Goal: Task Accomplishment & Management: Manage account settings

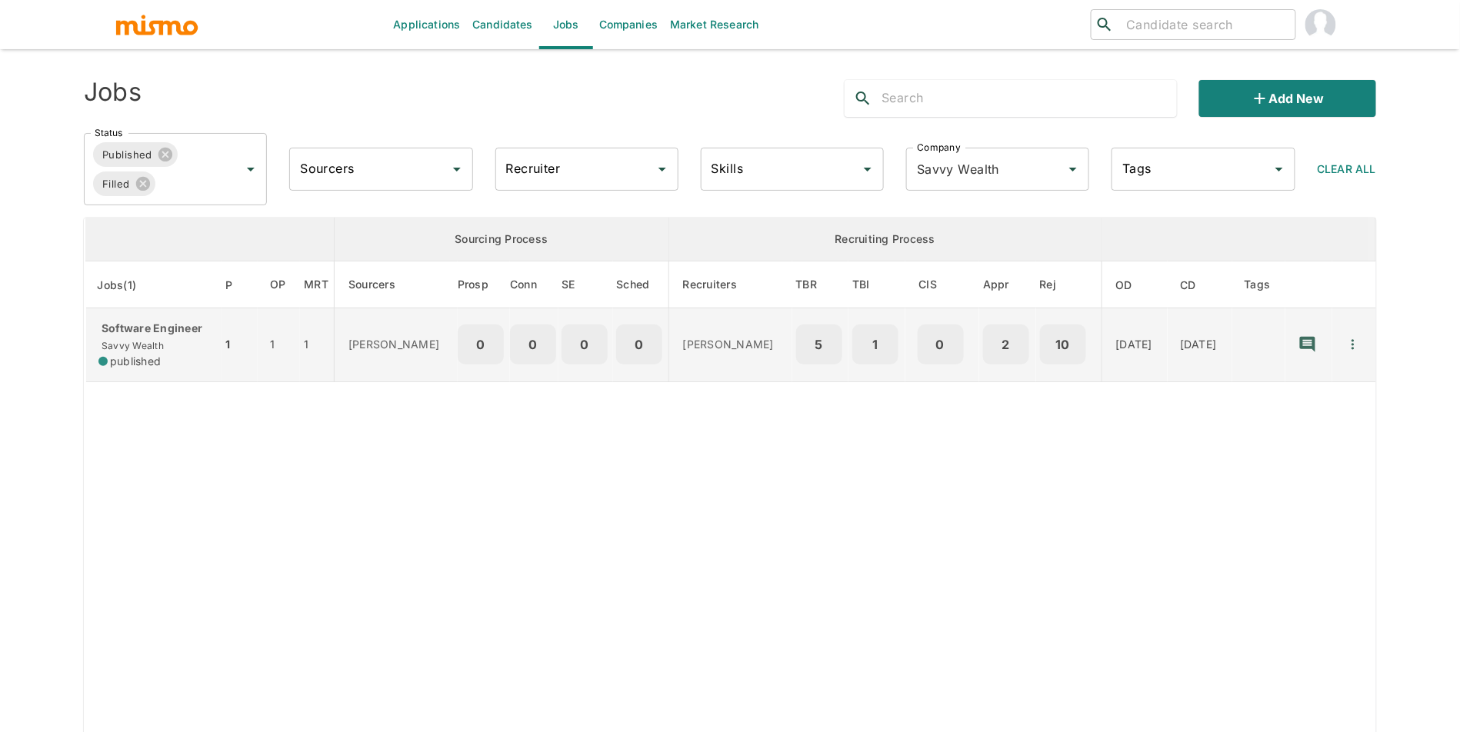
click at [133, 348] on span "Savvy Wealth" at bounding box center [130, 346] width 65 height 12
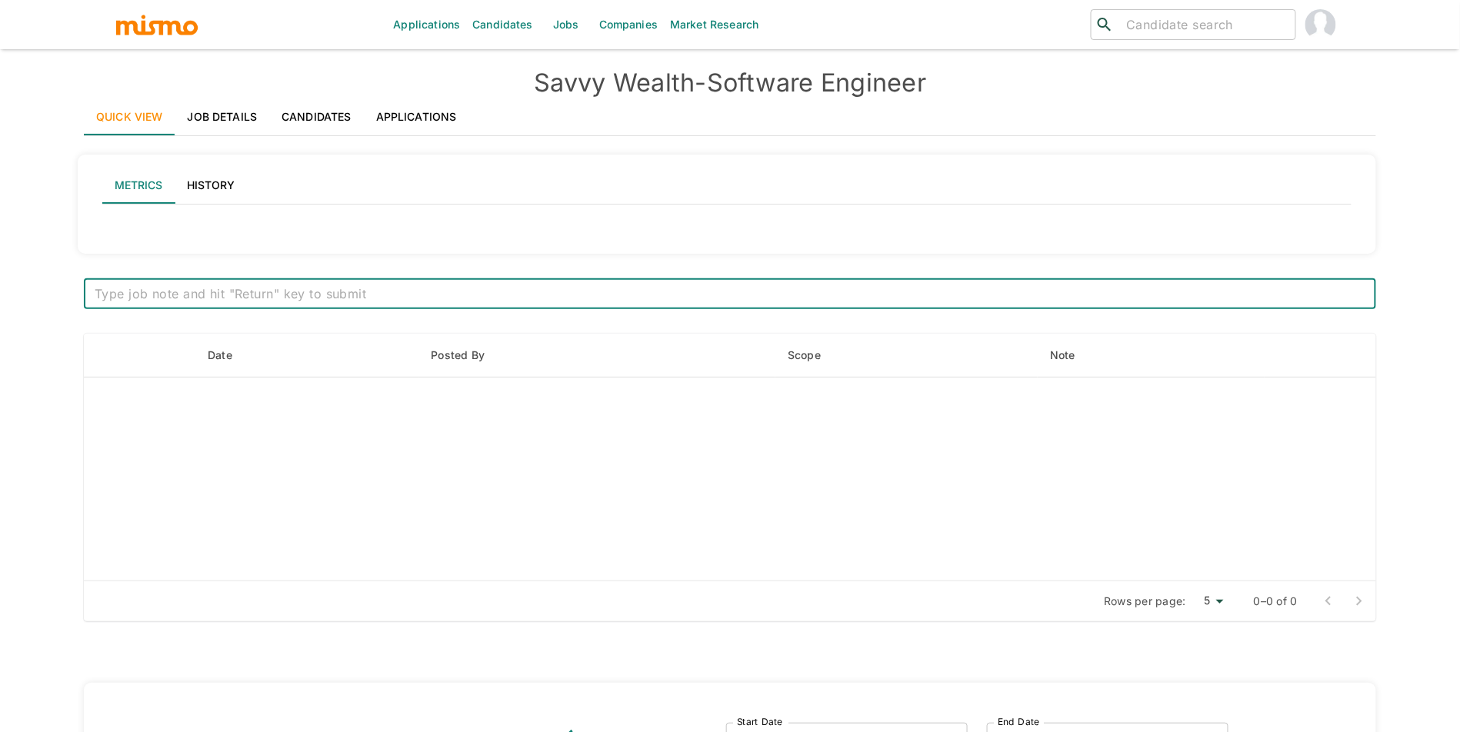
click at [415, 141] on div "Quick View Job Details Candidates Applications Metrics History x ​ Date Posted …" at bounding box center [730, 595] width 1292 height 995
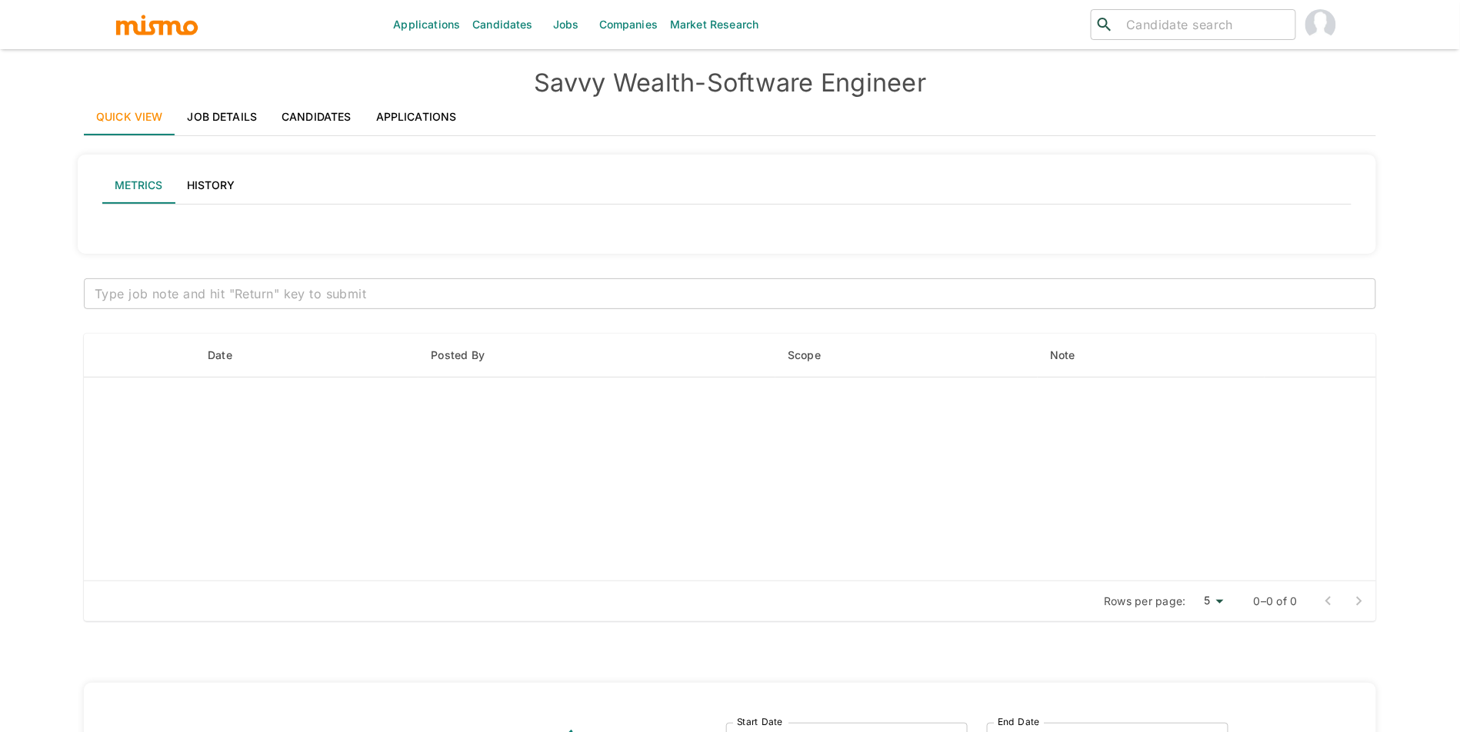
click at [418, 123] on link "Applications" at bounding box center [416, 116] width 105 height 37
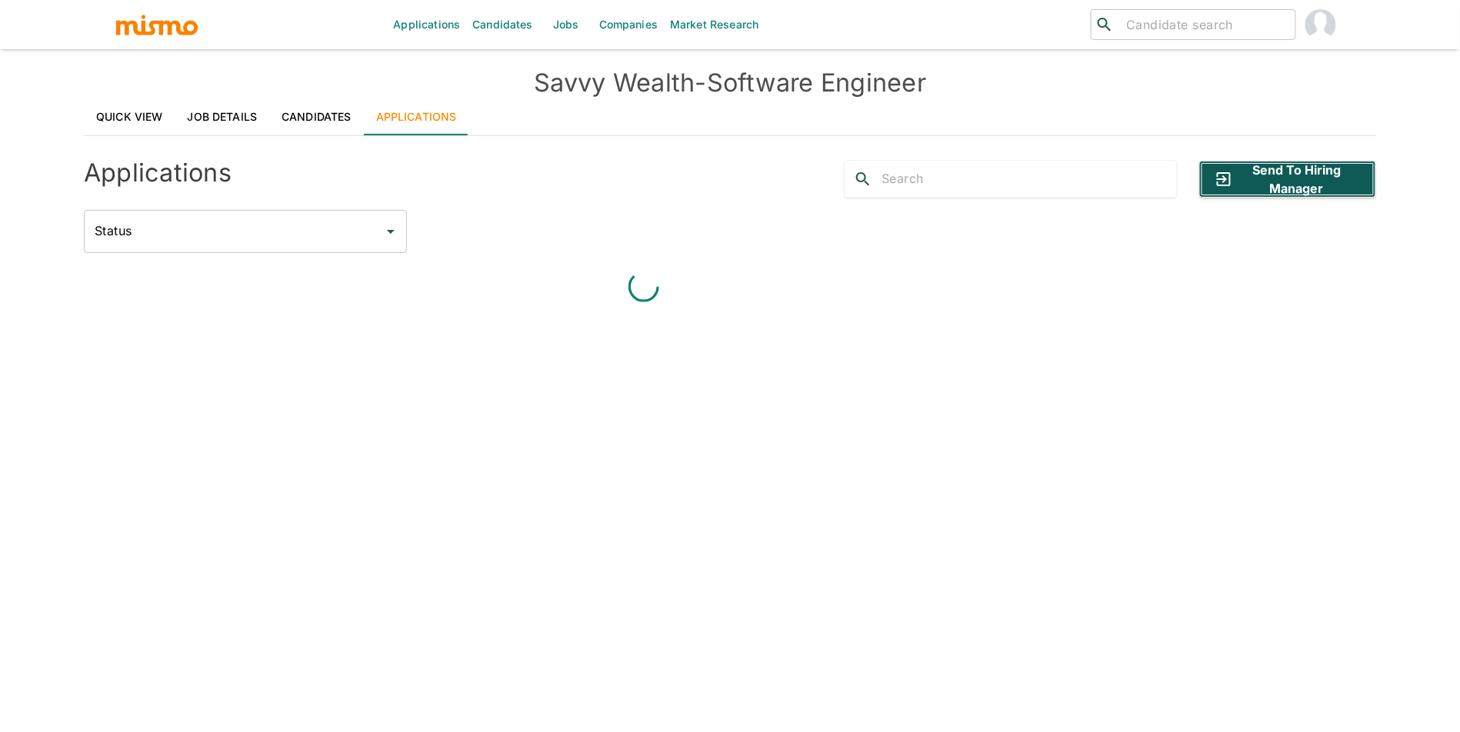
click at [1317, 182] on button "Send to Hiring Manager" at bounding box center [1287, 179] width 177 height 37
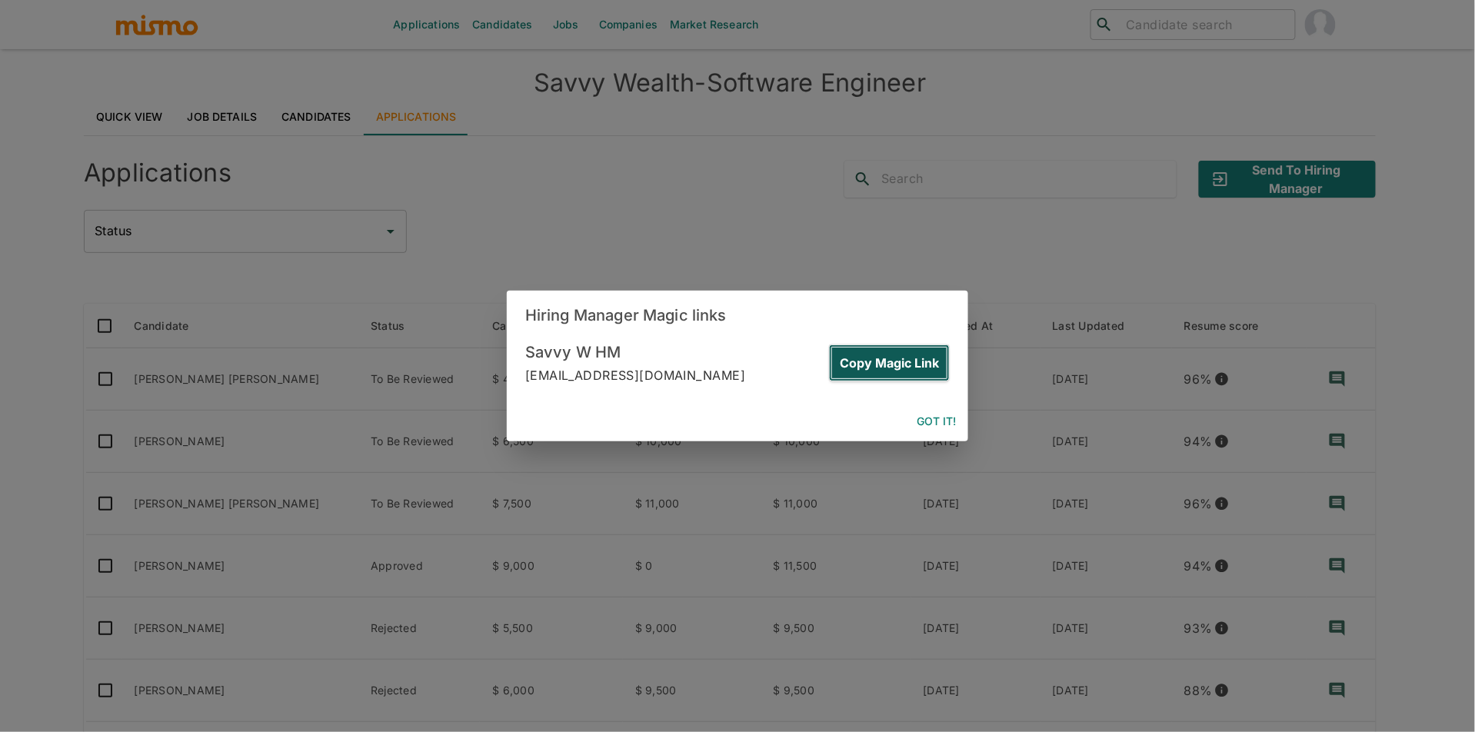
click at [915, 370] on button "Copy Magic Link" at bounding box center [889, 363] width 121 height 37
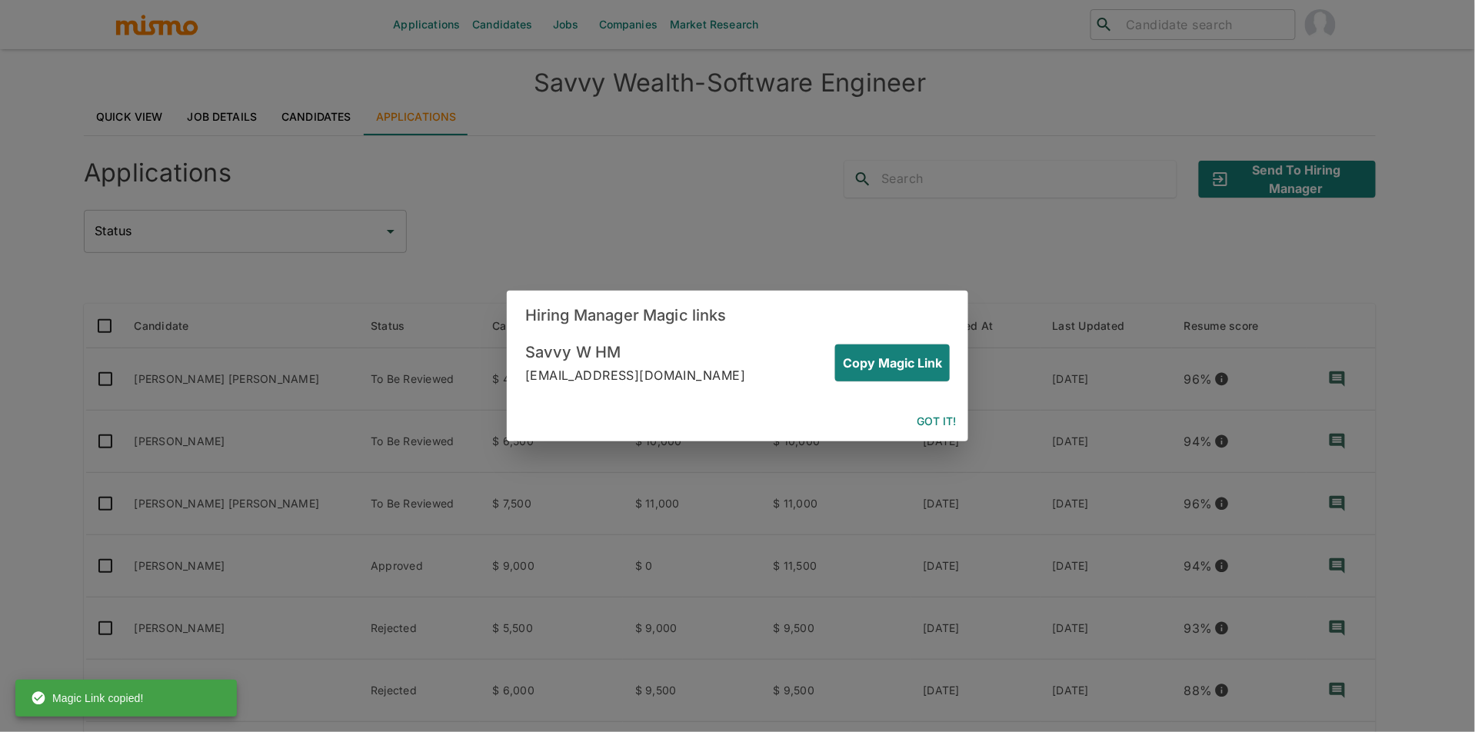
click at [927, 411] on button "Got it!" at bounding box center [937, 422] width 52 height 28
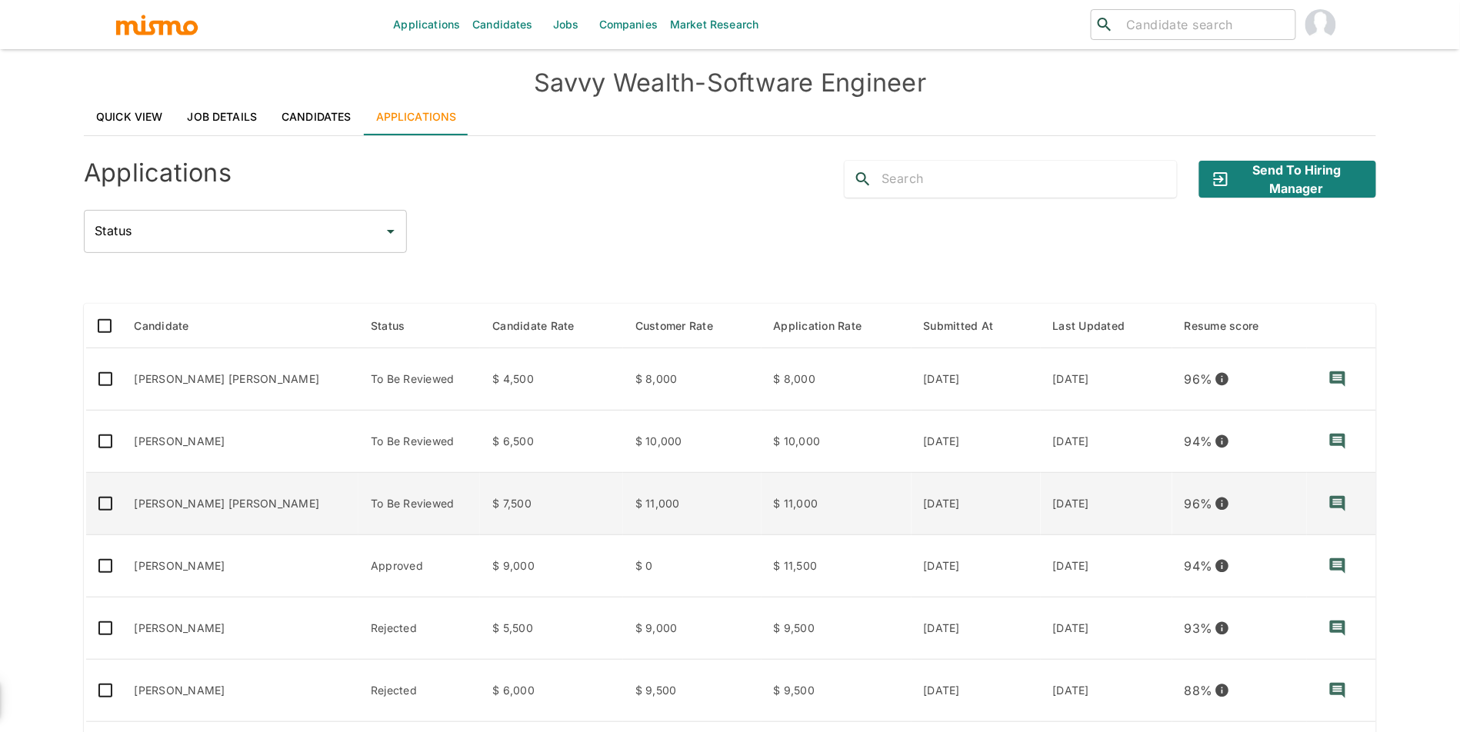
click at [235, 500] on td "Lucas Eduardo Guedes Ferreira" at bounding box center [240, 504] width 237 height 62
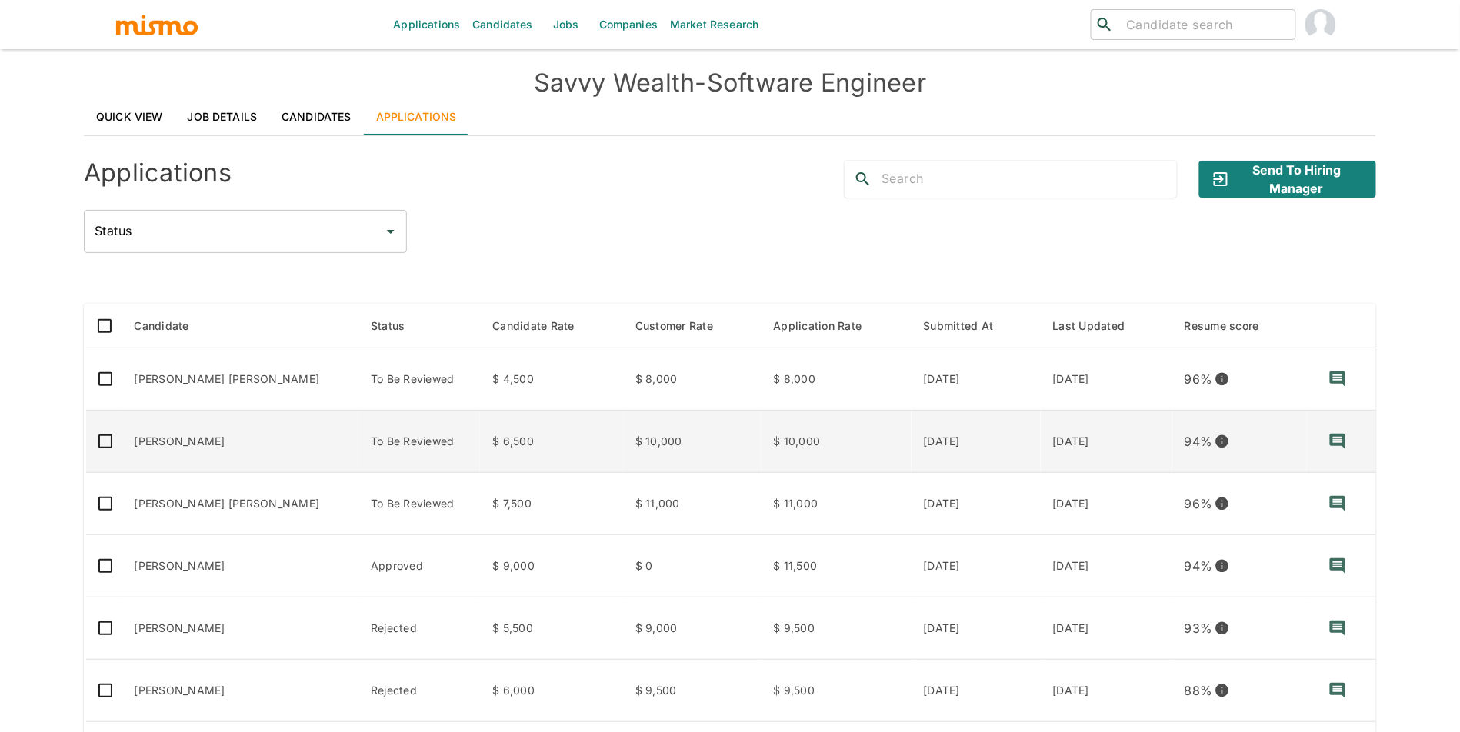
click at [255, 440] on td "Wilbur Suero" at bounding box center [240, 442] width 237 height 62
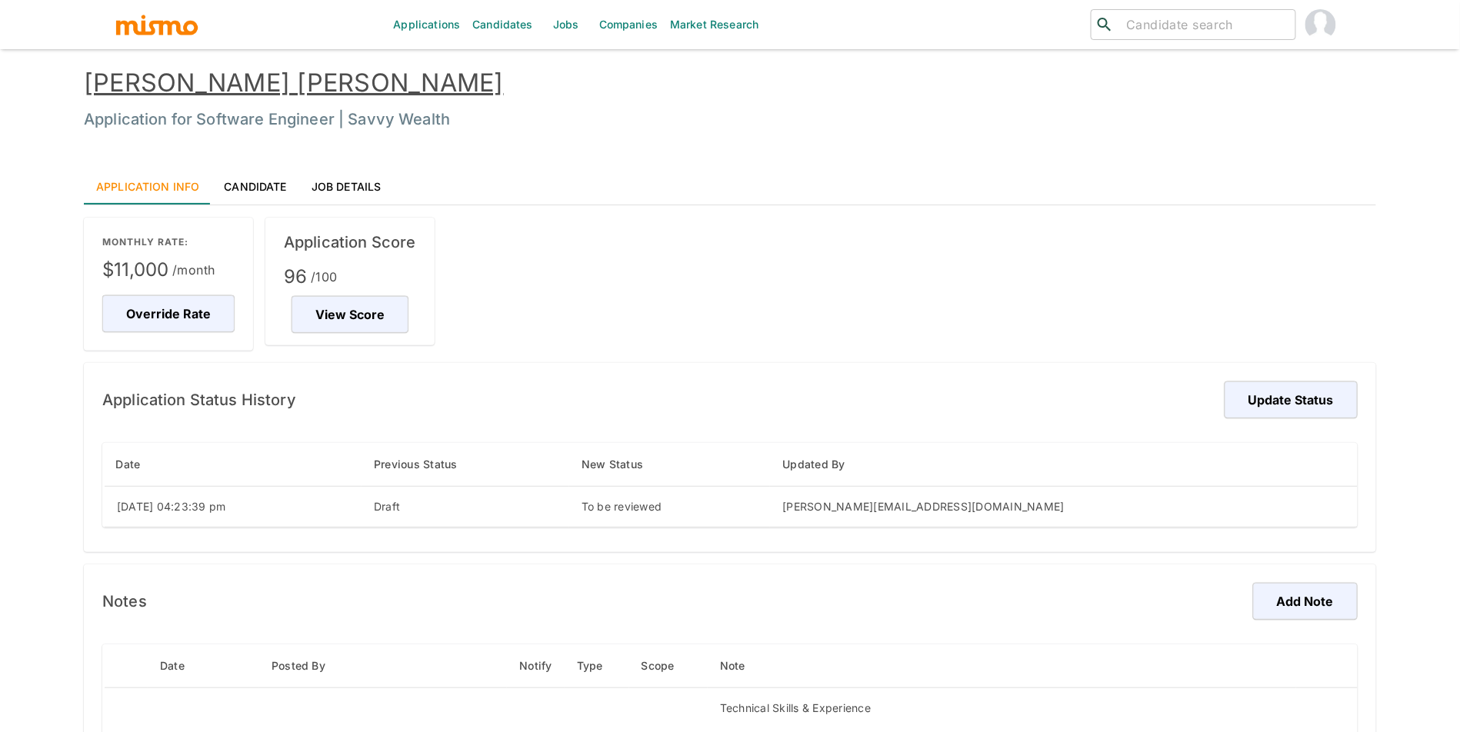
click at [268, 82] on link "[PERSON_NAME] [PERSON_NAME]" at bounding box center [294, 83] width 420 height 30
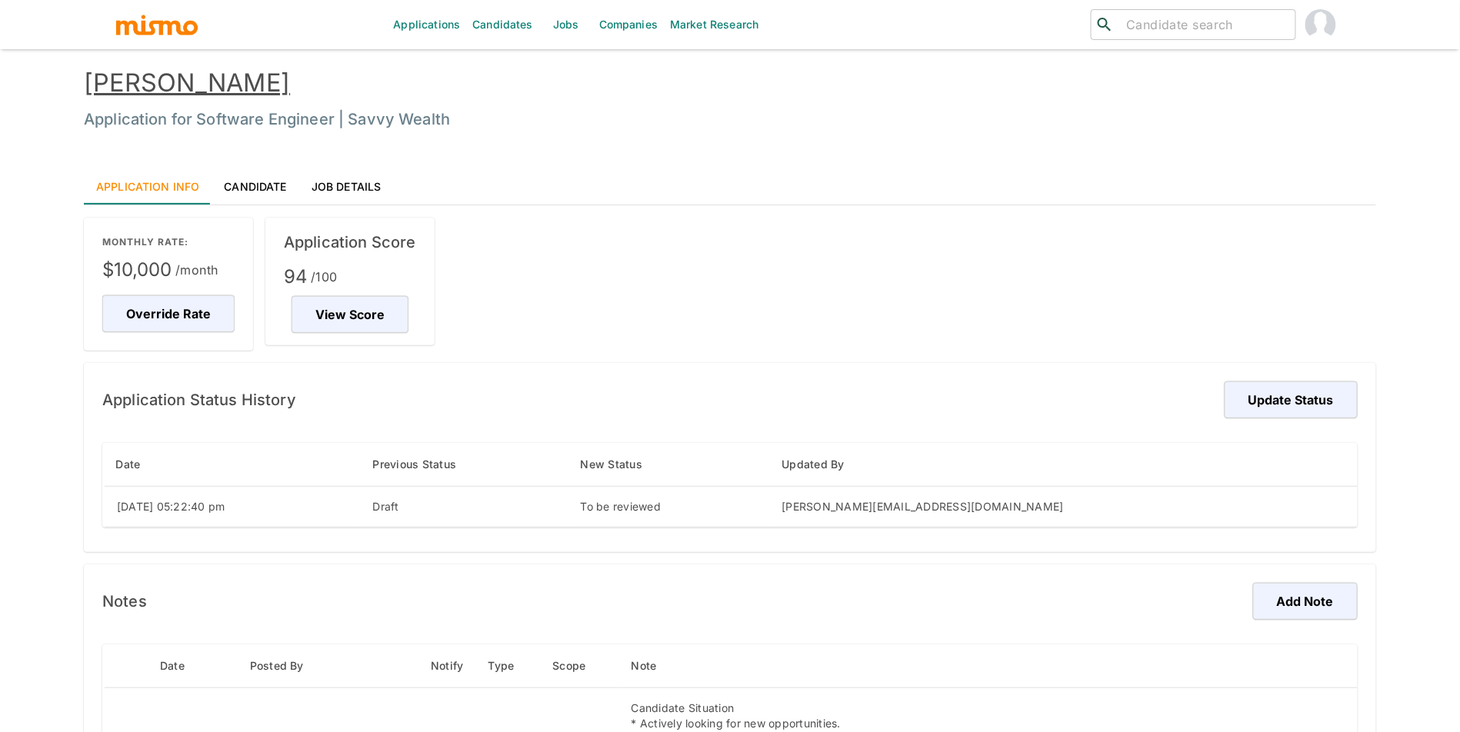
click at [185, 108] on h6 "Application for Software Engineer | Savvy Wealth" at bounding box center [730, 119] width 1292 height 25
click at [189, 86] on link "[PERSON_NAME]" at bounding box center [187, 83] width 206 height 30
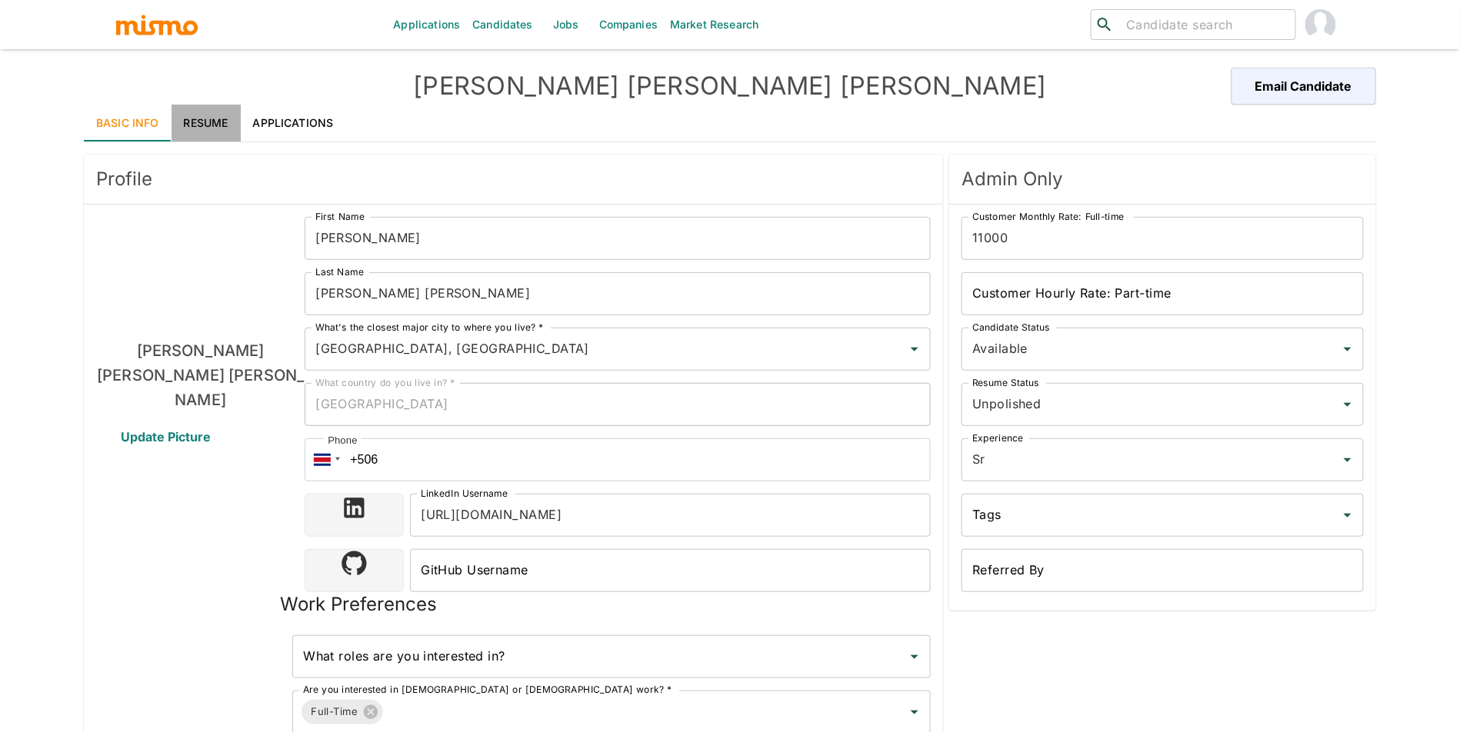
click at [218, 121] on link "Resume" at bounding box center [206, 123] width 69 height 37
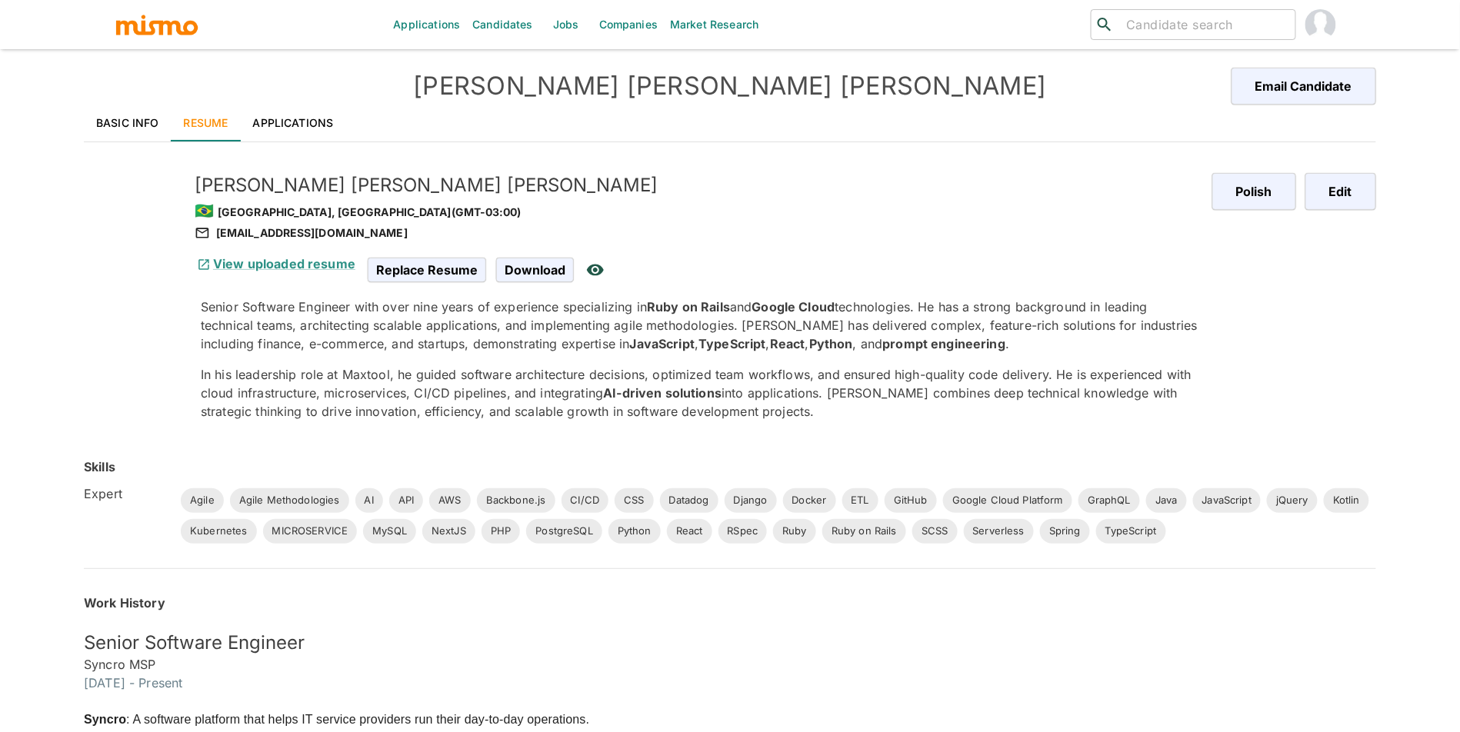
click at [296, 266] on link "View uploaded resume" at bounding box center [275, 263] width 161 height 15
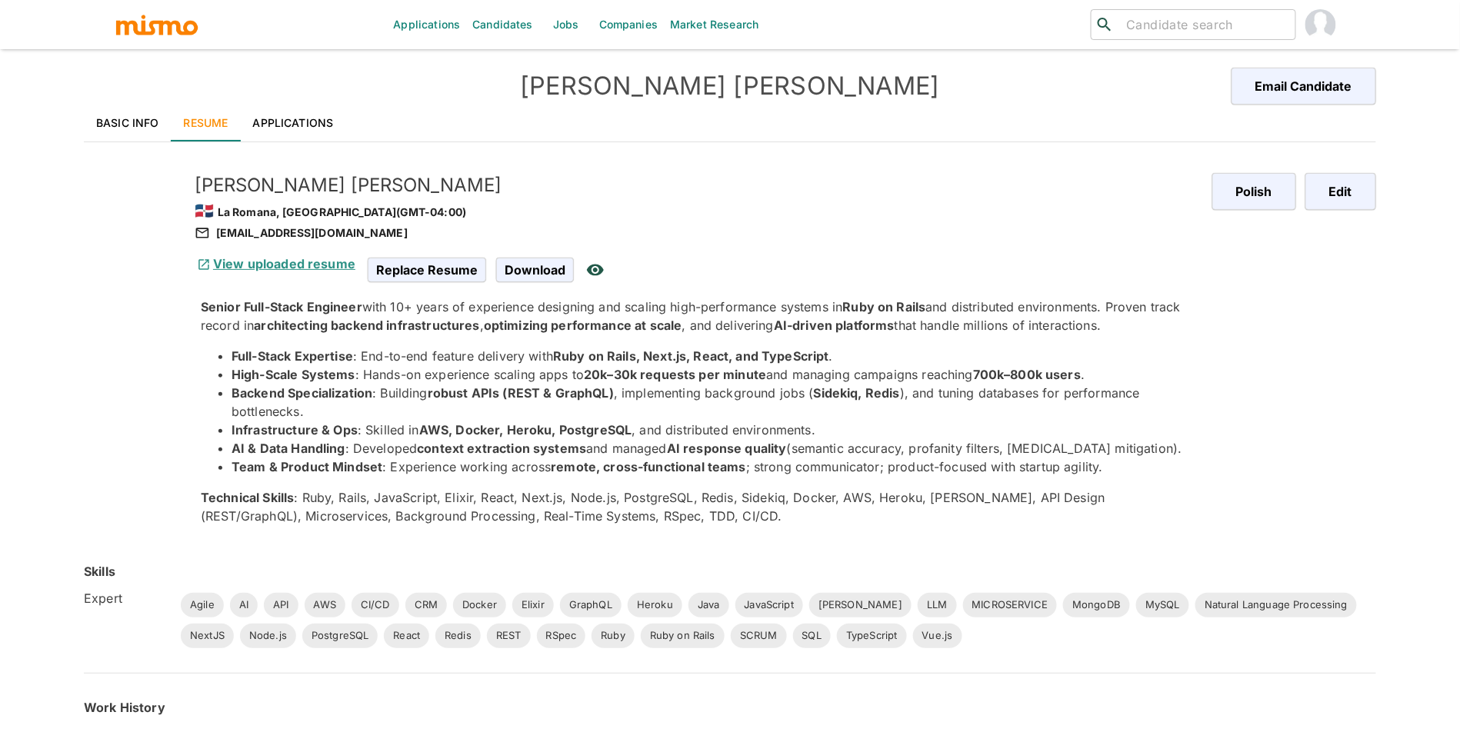
click at [305, 264] on link "View uploaded resume" at bounding box center [275, 263] width 161 height 15
